Goal: Task Accomplishment & Management: Manage account settings

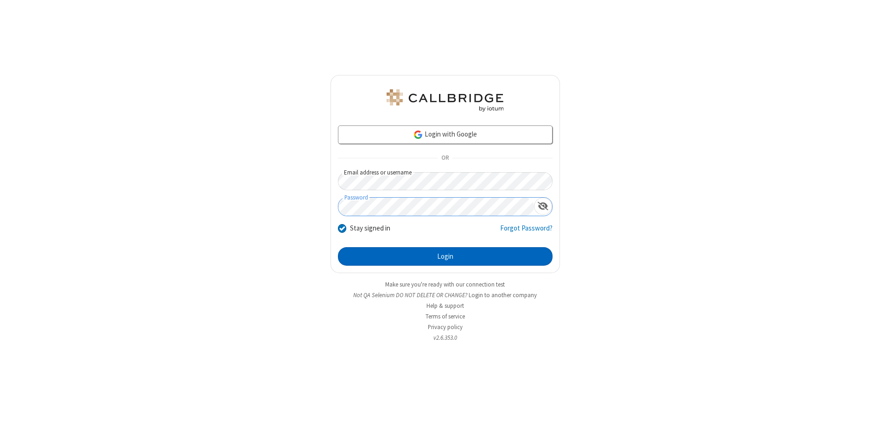
click at [445, 257] on button "Login" at bounding box center [445, 256] width 215 height 19
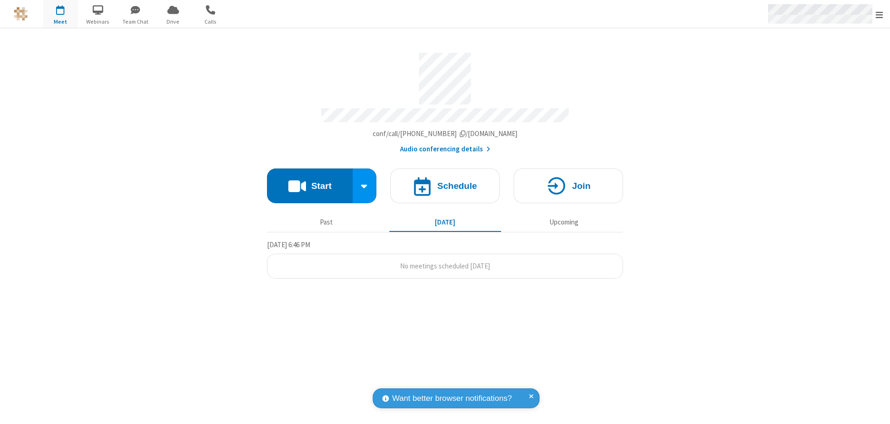
click at [879, 14] on span "Open menu" at bounding box center [878, 14] width 7 height 9
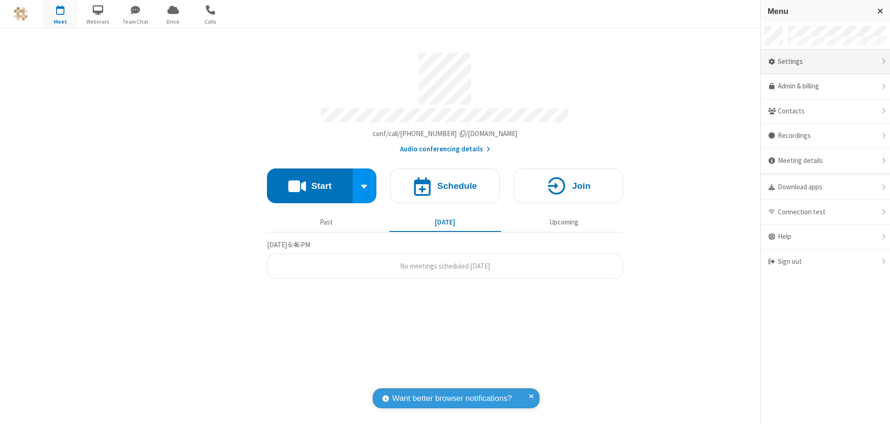
click at [825, 62] on div "Settings" at bounding box center [824, 62] width 129 height 25
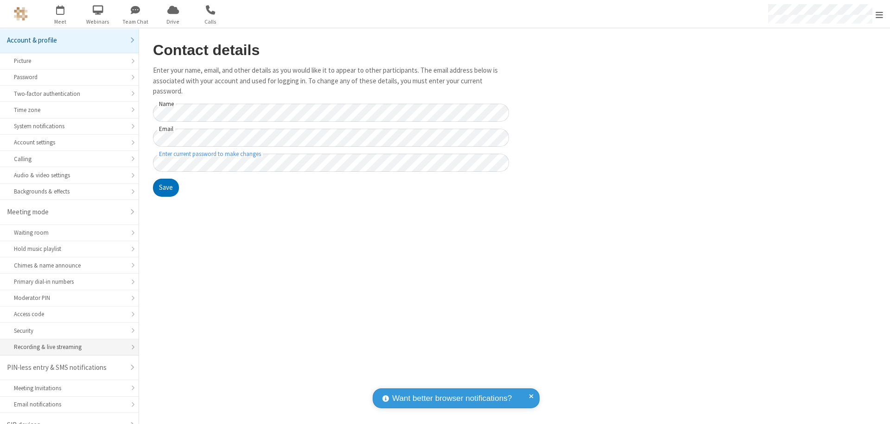
click at [66, 343] on div "Recording & live streaming" at bounding box center [69, 347] width 111 height 9
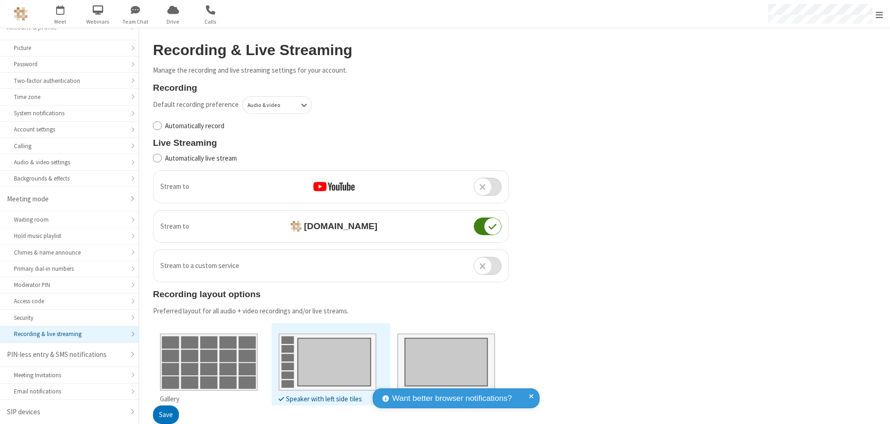
click at [157, 158] on input "Automatically live stream" at bounding box center [157, 158] width 9 height 10
checkbox input "true"
click at [165, 415] on button "Save" at bounding box center [166, 415] width 26 height 19
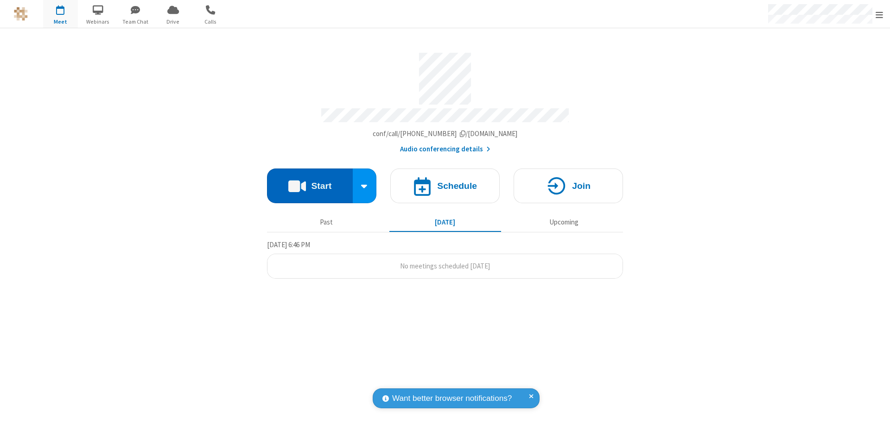
click at [310, 182] on button "Start" at bounding box center [310, 186] width 86 height 35
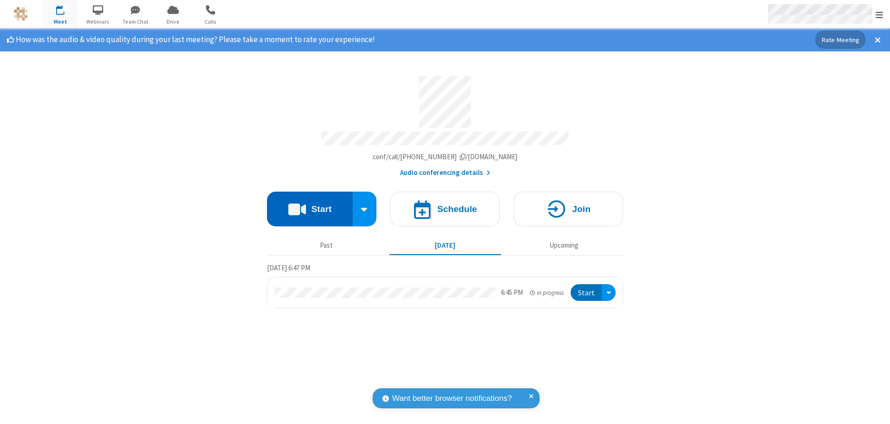
click at [879, 14] on span "Open menu" at bounding box center [878, 14] width 7 height 9
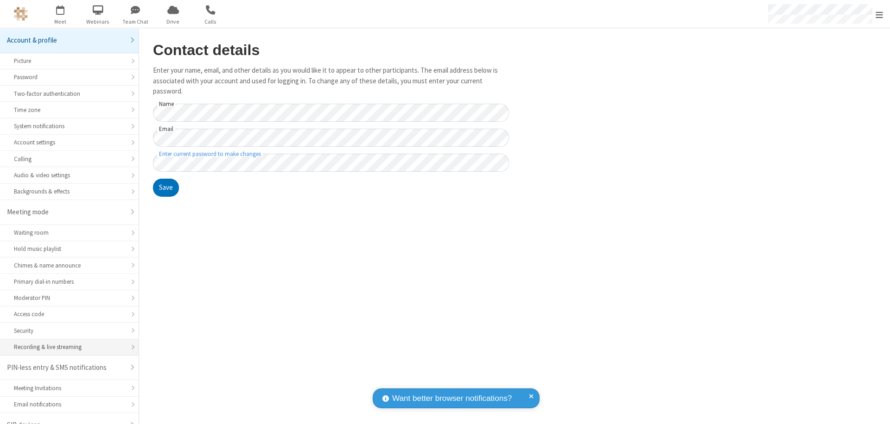
click at [66, 343] on div "Recording & live streaming" at bounding box center [69, 347] width 111 height 9
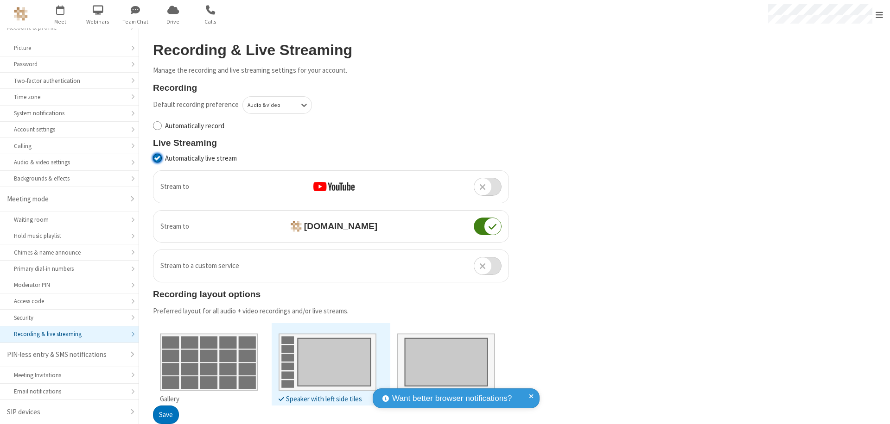
click at [157, 158] on input "Automatically live stream" at bounding box center [157, 158] width 9 height 10
checkbox input "false"
click at [165, 415] on button "Save" at bounding box center [166, 415] width 26 height 19
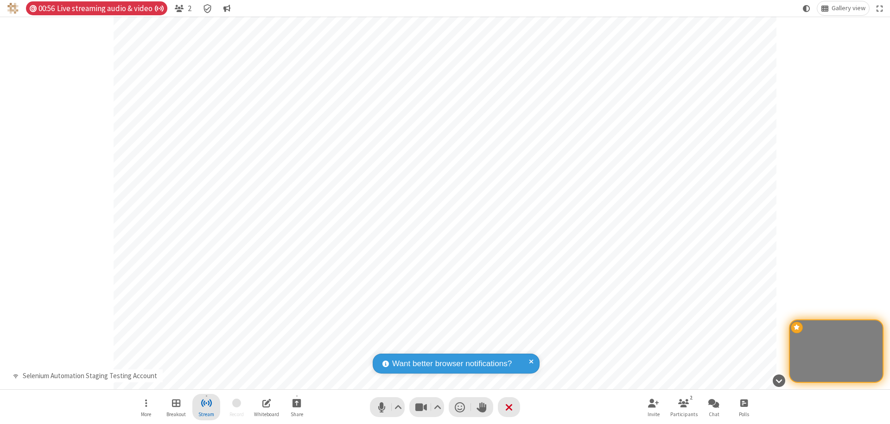
click at [206, 407] on span "Stop streaming" at bounding box center [207, 404] width 12 height 12
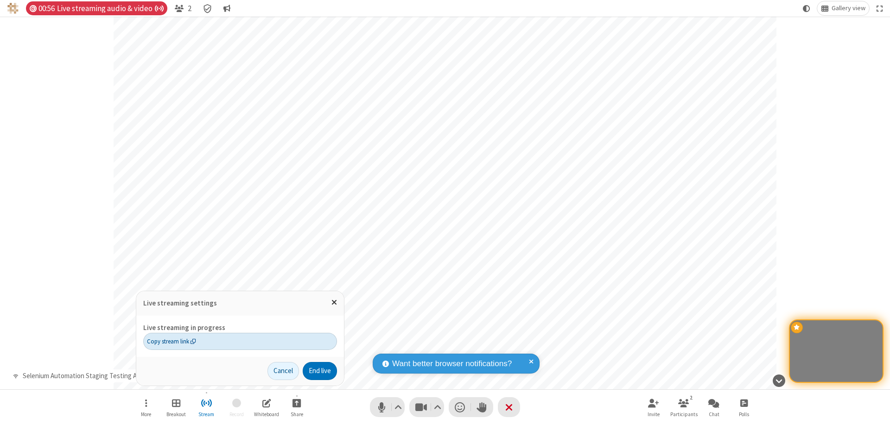
click at [171, 341] on span "Copy stream link" at bounding box center [171, 341] width 49 height 9
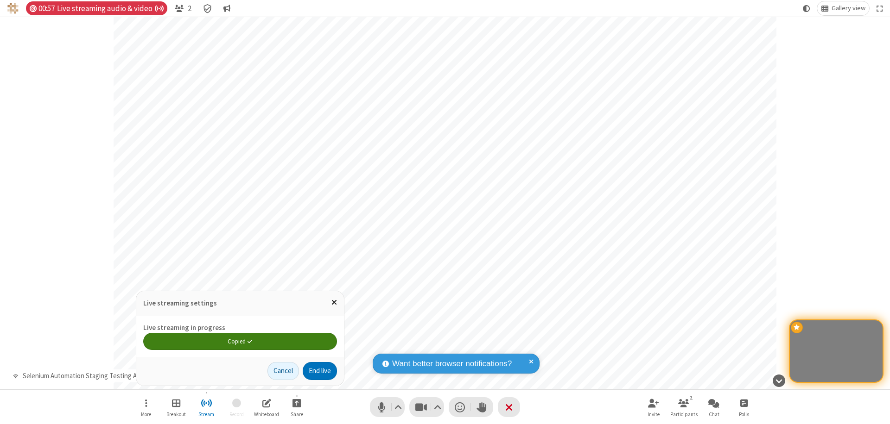
click at [334, 303] on span "Close popover" at bounding box center [334, 302] width 6 height 8
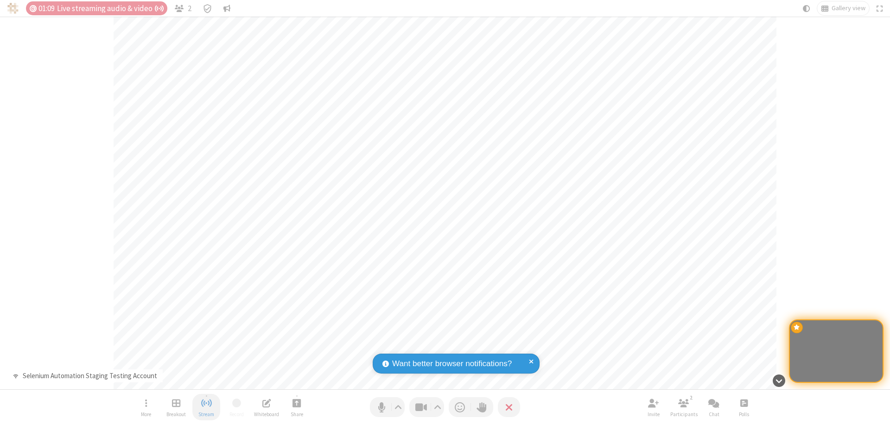
click at [206, 407] on span "Stop streaming" at bounding box center [207, 404] width 12 height 12
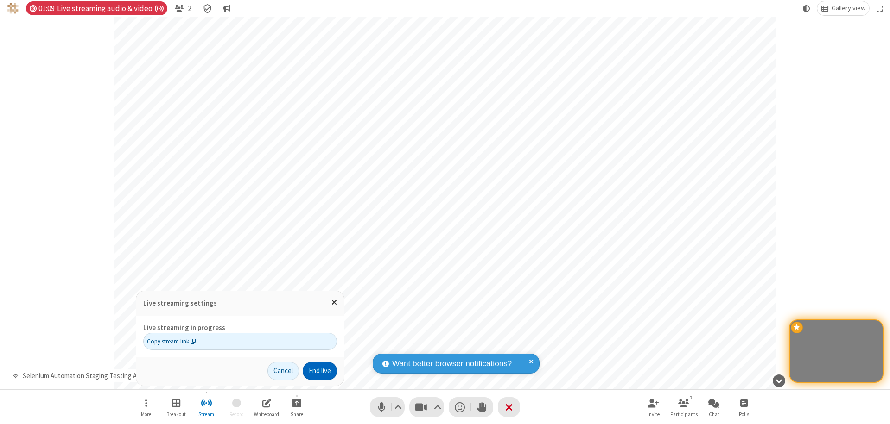
click at [319, 371] on button "End live" at bounding box center [320, 371] width 34 height 19
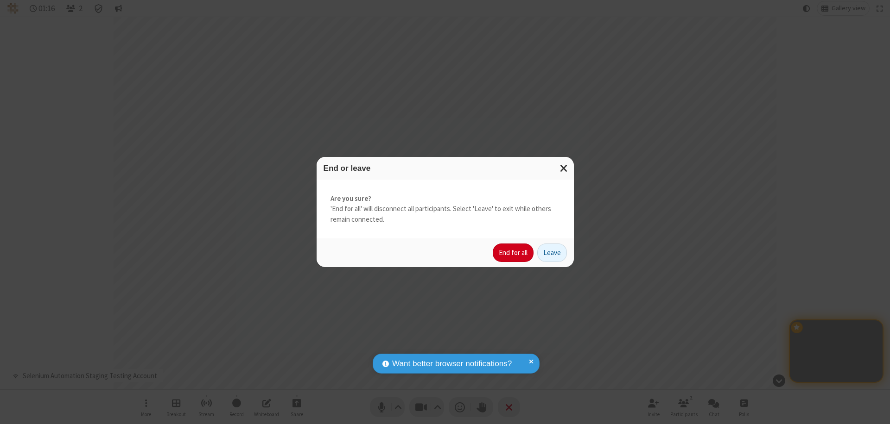
click at [513, 253] on button "End for all" at bounding box center [513, 253] width 41 height 19
